Goal: Task Accomplishment & Management: Manage account settings

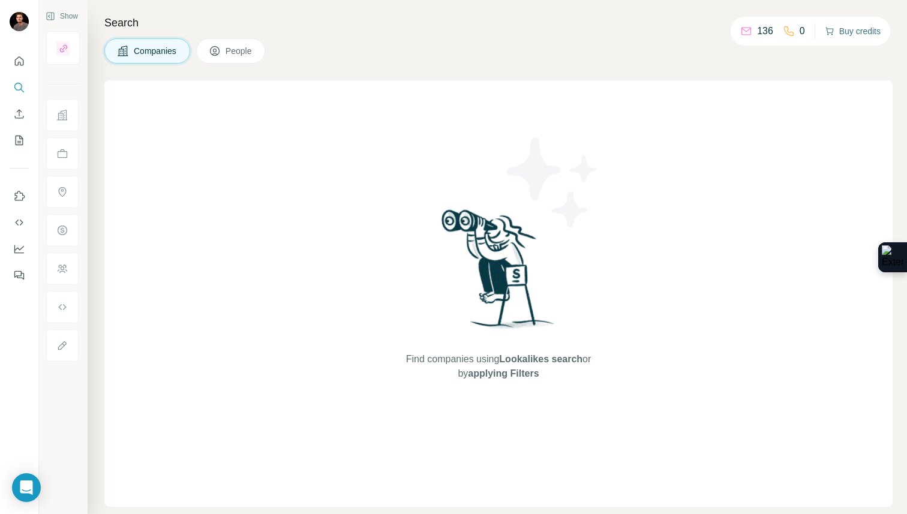
click at [860, 23] on button "Buy credits" at bounding box center [852, 31] width 56 height 17
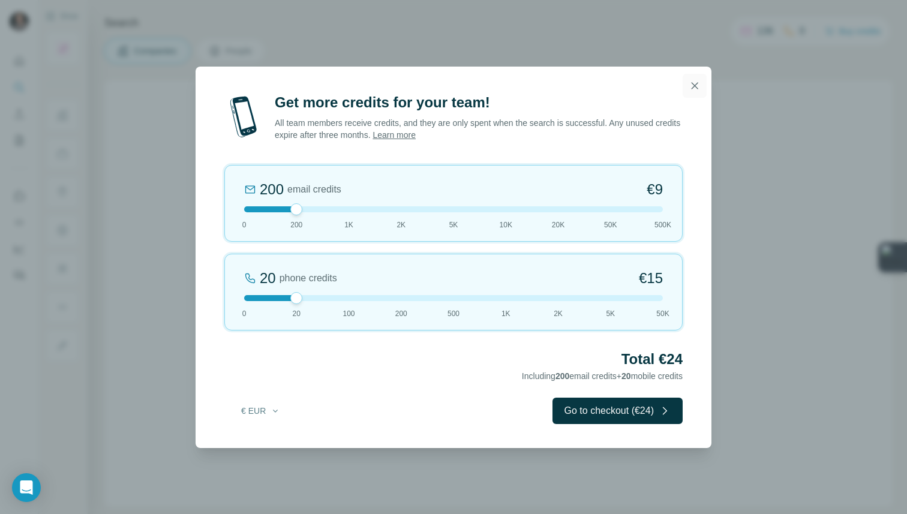
click at [688, 90] on icon "button" at bounding box center [694, 86] width 12 height 12
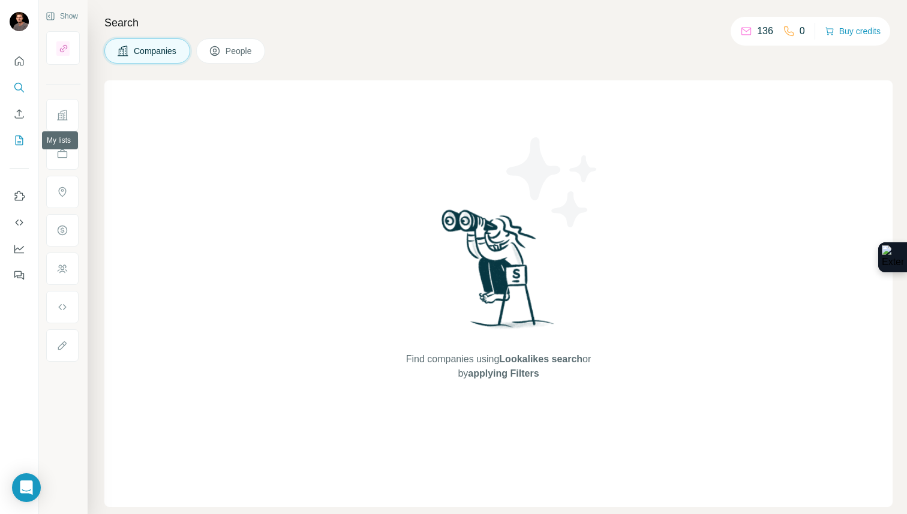
click at [20, 133] on button "My lists" at bounding box center [19, 141] width 19 height 22
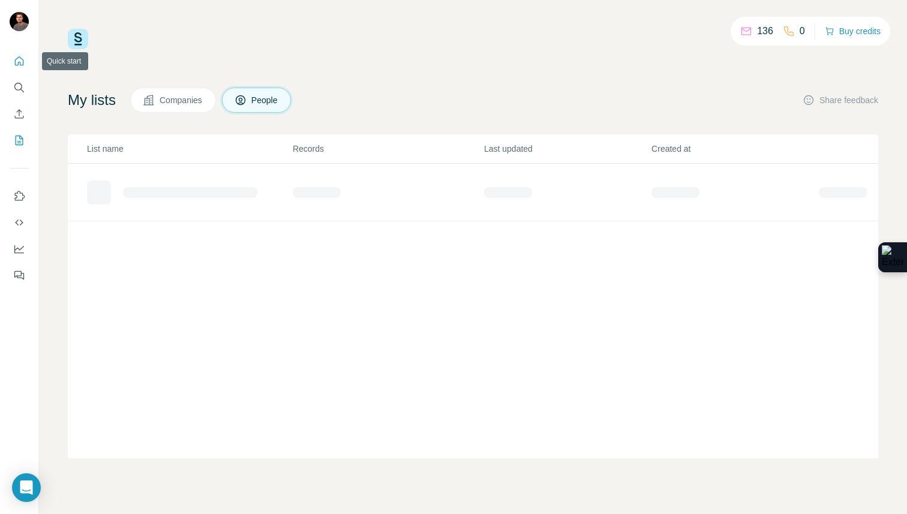
click at [16, 59] on icon "Quick start" at bounding box center [19, 61] width 12 height 12
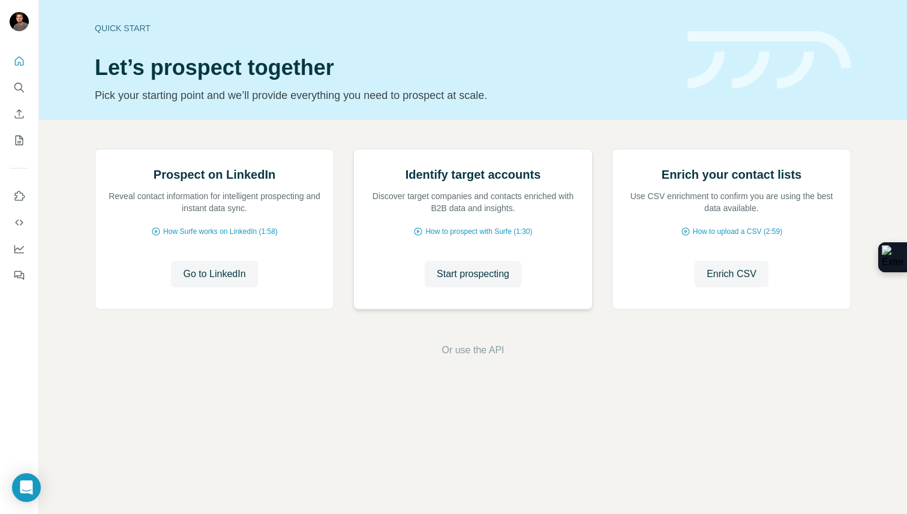
scroll to position [4, 0]
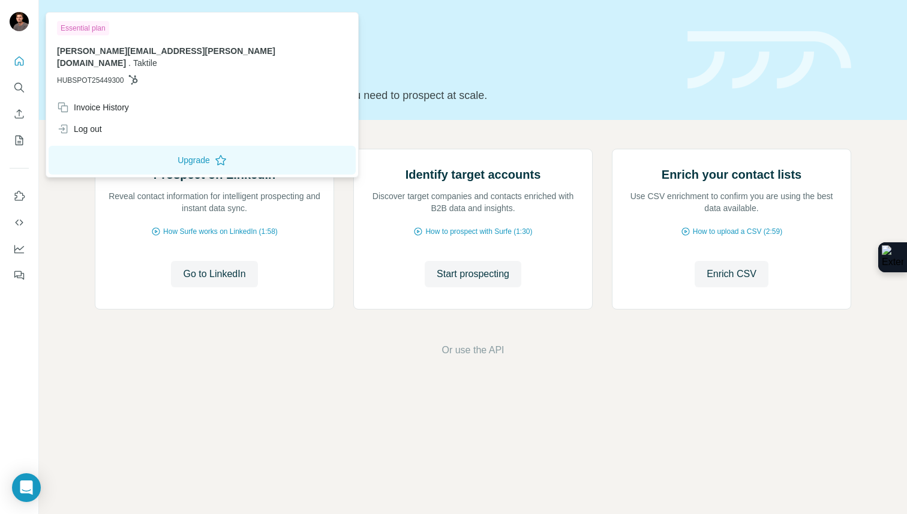
click at [18, 27] on img at bounding box center [19, 21] width 19 height 19
click at [121, 101] on div "Invoice History" at bounding box center [93, 107] width 72 height 12
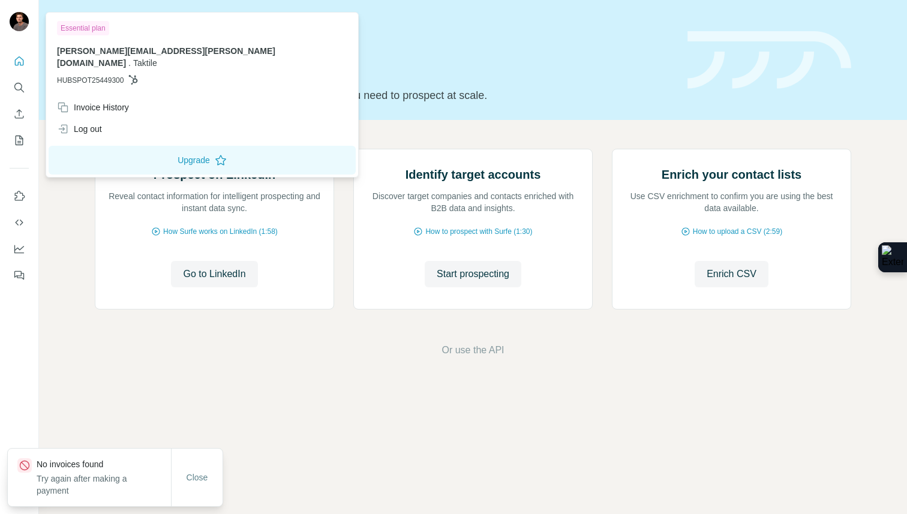
click at [101, 55] on span "[PERSON_NAME][EMAIL_ADDRESS][PERSON_NAME][DOMAIN_NAME]" at bounding box center [166, 57] width 218 height 22
click at [77, 25] on div "Essential plan" at bounding box center [83, 28] width 52 height 14
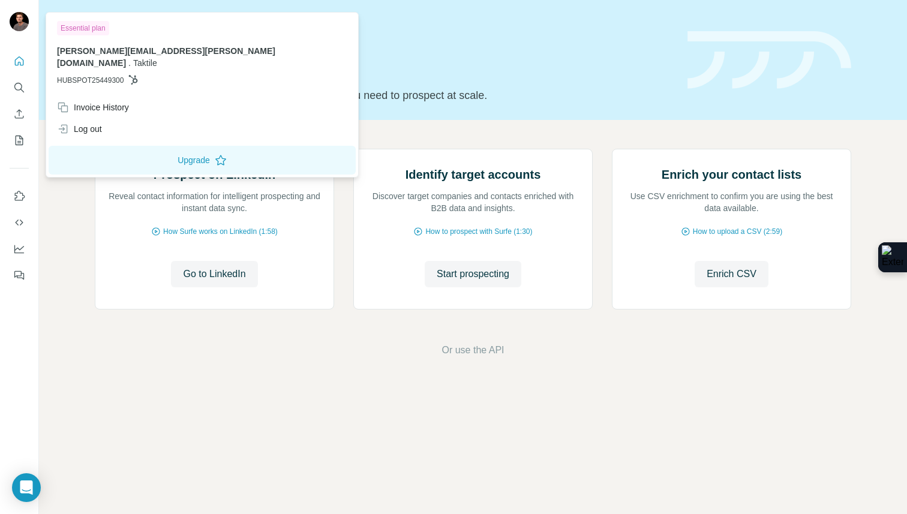
click at [157, 58] on span "Taktile" at bounding box center [145, 63] width 24 height 10
click at [72, 23] on div "Essential plan" at bounding box center [83, 28] width 52 height 14
click at [19, 59] on icon "Quick start" at bounding box center [19, 61] width 12 height 12
click at [19, 17] on img at bounding box center [19, 21] width 19 height 19
click at [17, 248] on icon "Dashboard" at bounding box center [19, 248] width 10 height 5
